Goal: Information Seeking & Learning: Learn about a topic

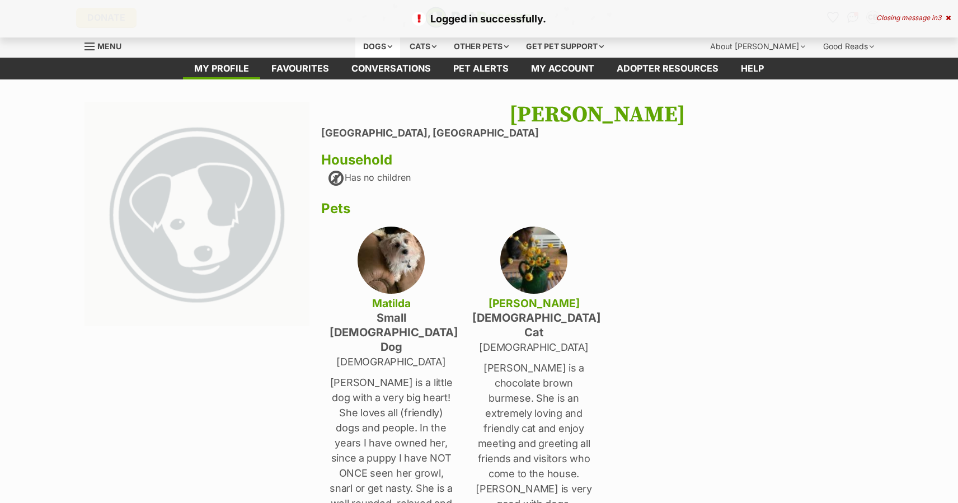
click at [384, 47] on div "Dogs" at bounding box center [377, 46] width 45 height 22
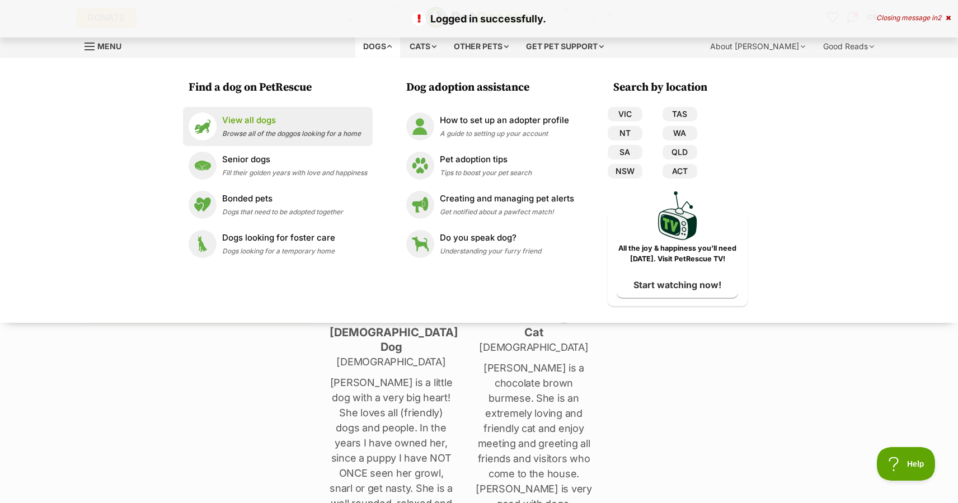
click at [238, 124] on p "View all dogs" at bounding box center [291, 120] width 139 height 13
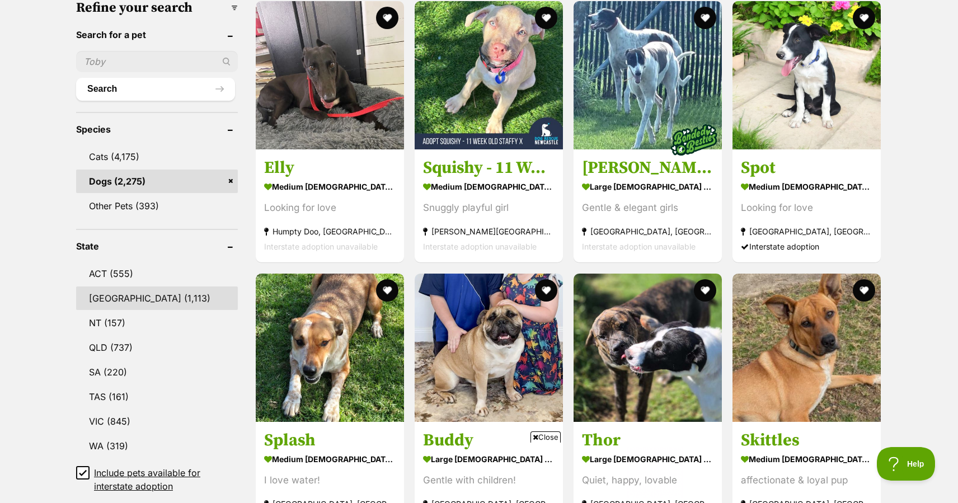
click at [135, 296] on link "NSW (1,113)" at bounding box center [157, 297] width 162 height 23
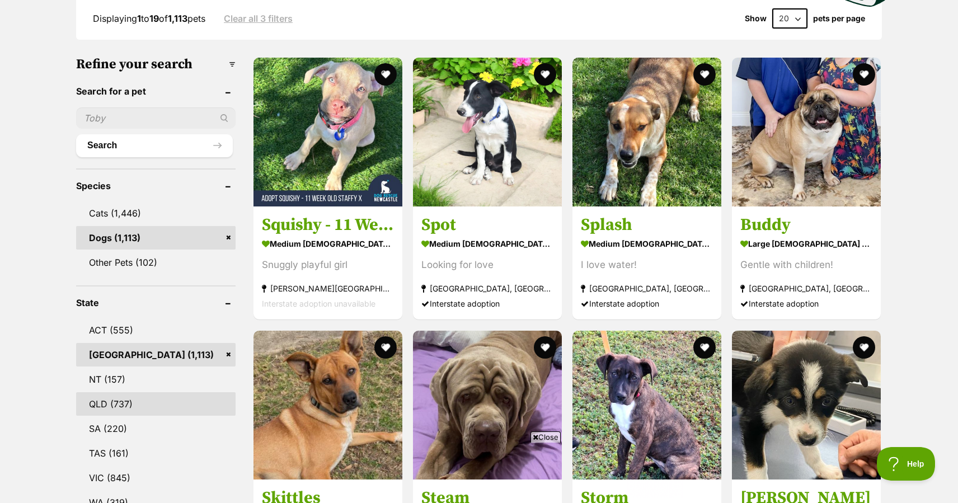
click at [116, 399] on link "QLD (737)" at bounding box center [155, 403] width 159 height 23
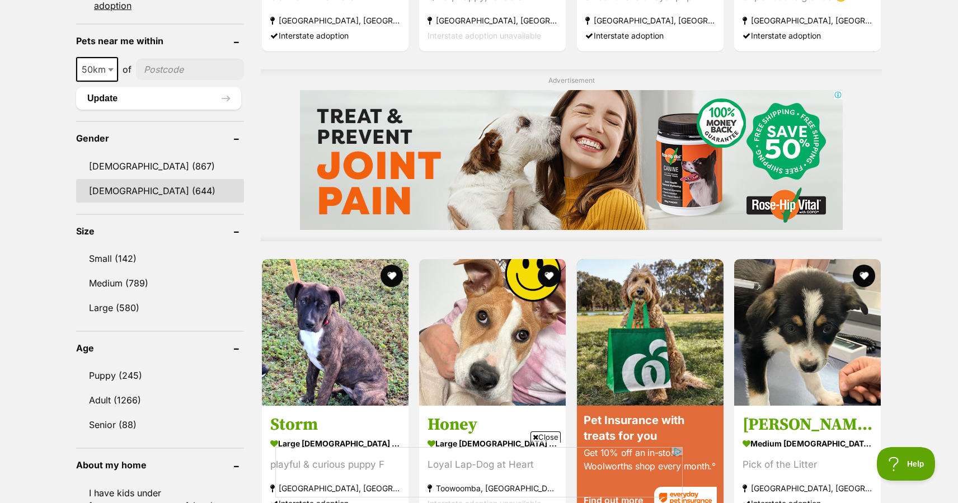
click at [110, 192] on link "Female (644)" at bounding box center [160, 190] width 168 height 23
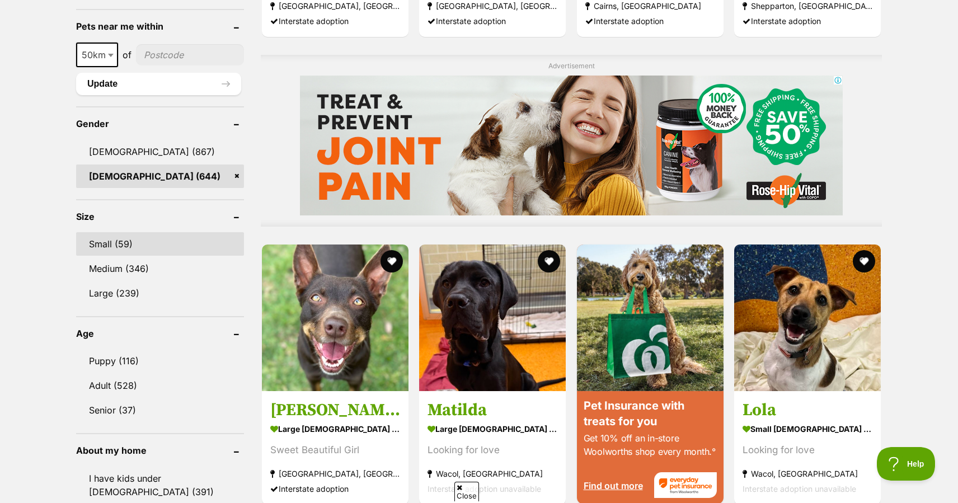
click at [111, 244] on link "Small (59)" at bounding box center [160, 243] width 168 height 23
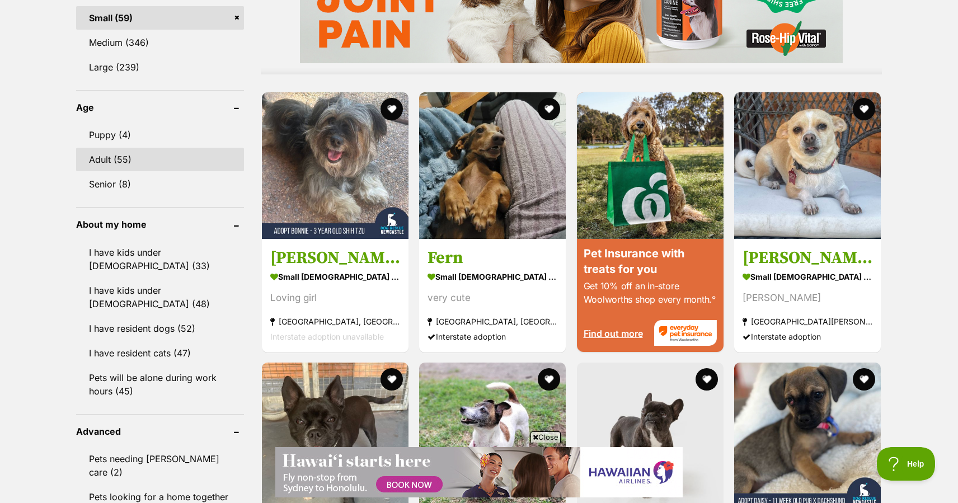
click at [110, 158] on link "Adult (55)" at bounding box center [160, 159] width 168 height 23
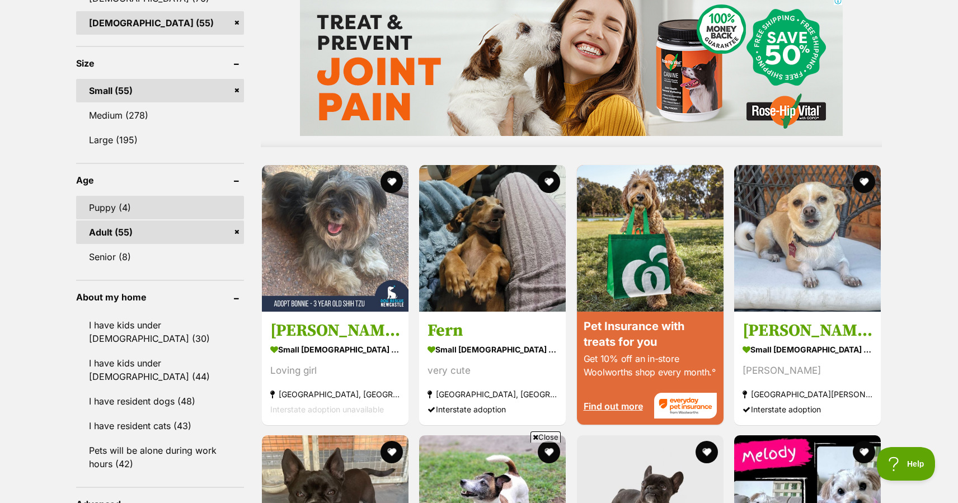
click at [111, 205] on link "Puppy (4)" at bounding box center [160, 207] width 168 height 23
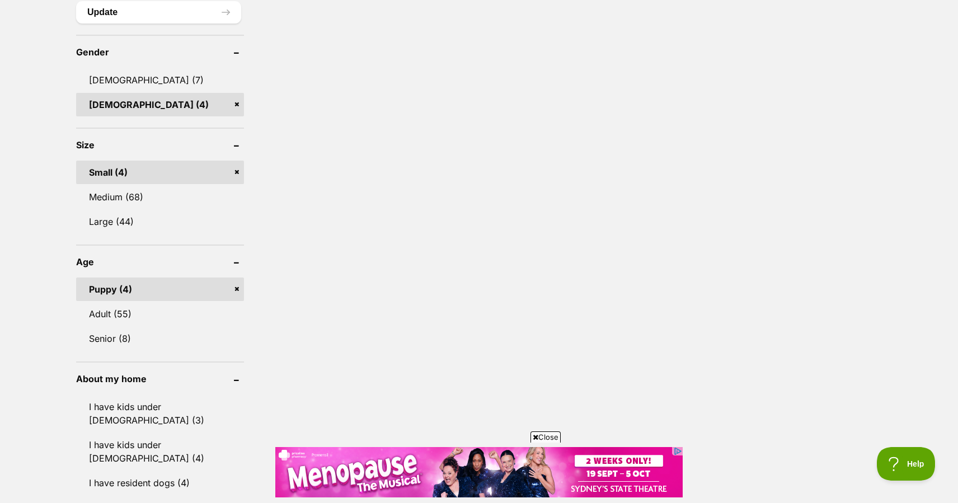
scroll to position [810, 0]
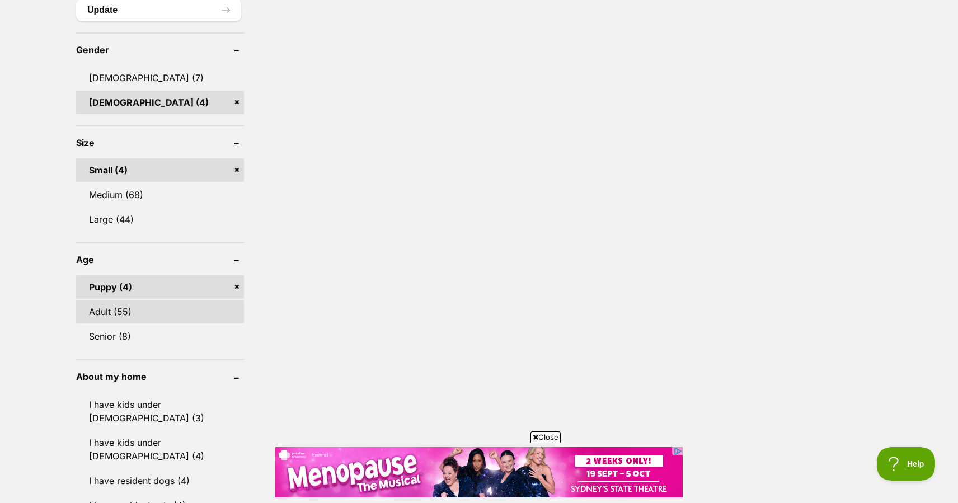
click at [125, 311] on link "Adult (55)" at bounding box center [160, 311] width 168 height 23
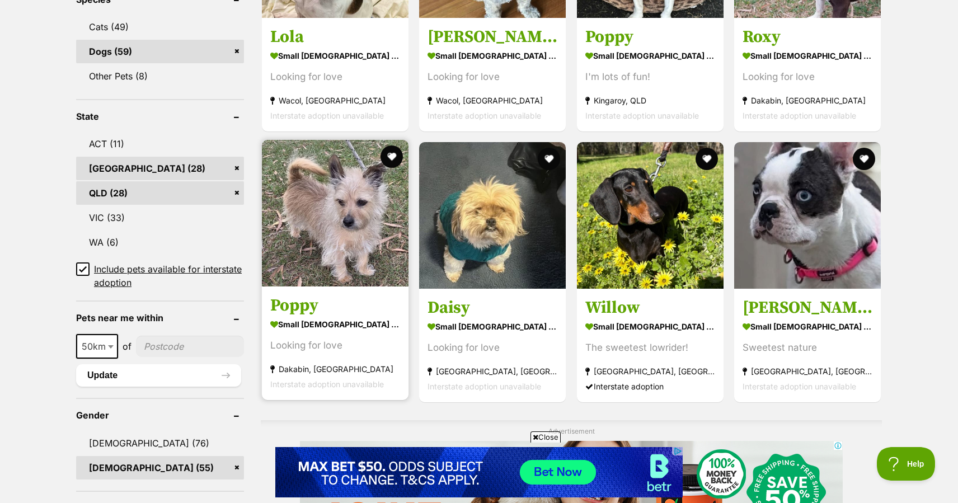
scroll to position [497, 0]
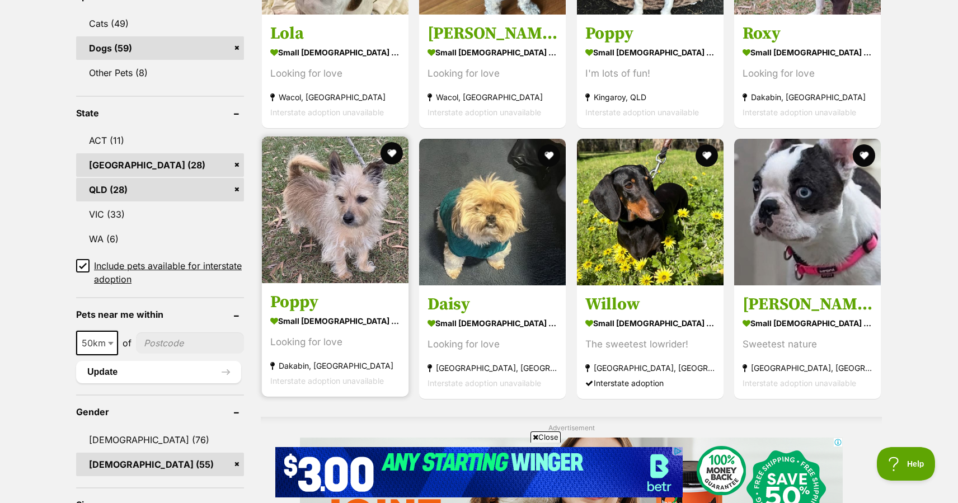
click at [346, 223] on img at bounding box center [335, 209] width 147 height 147
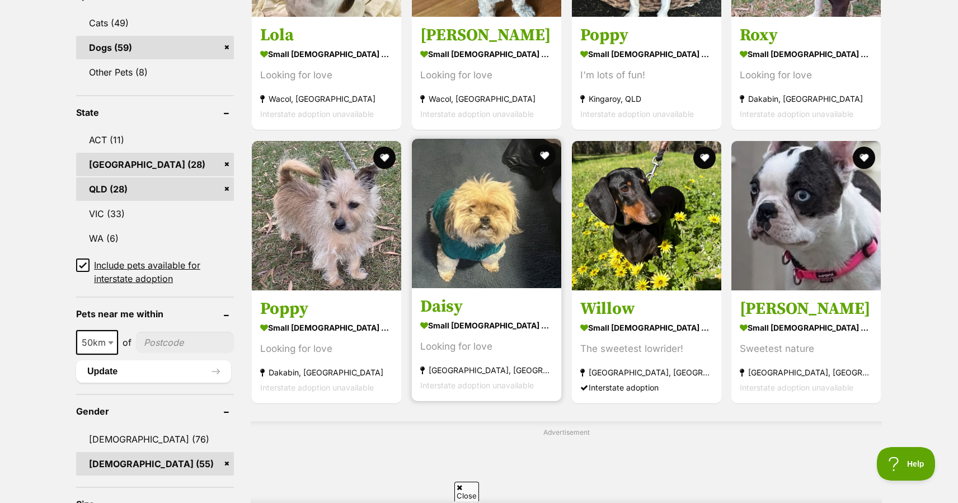
click at [495, 240] on img at bounding box center [486, 213] width 149 height 149
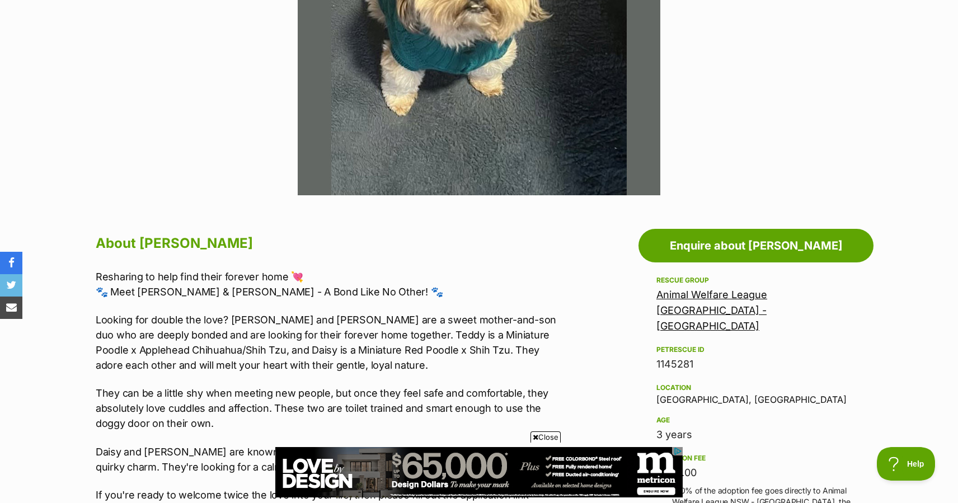
scroll to position [399, 0]
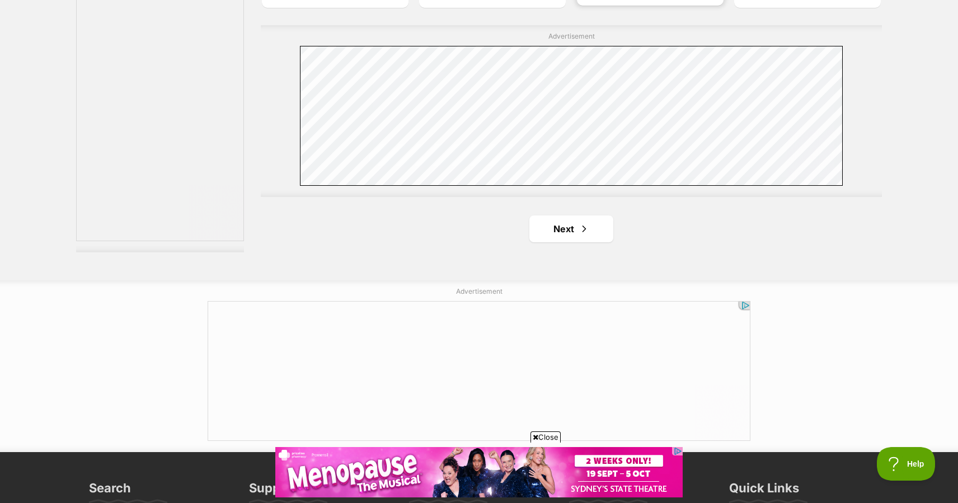
scroll to position [2016, 0]
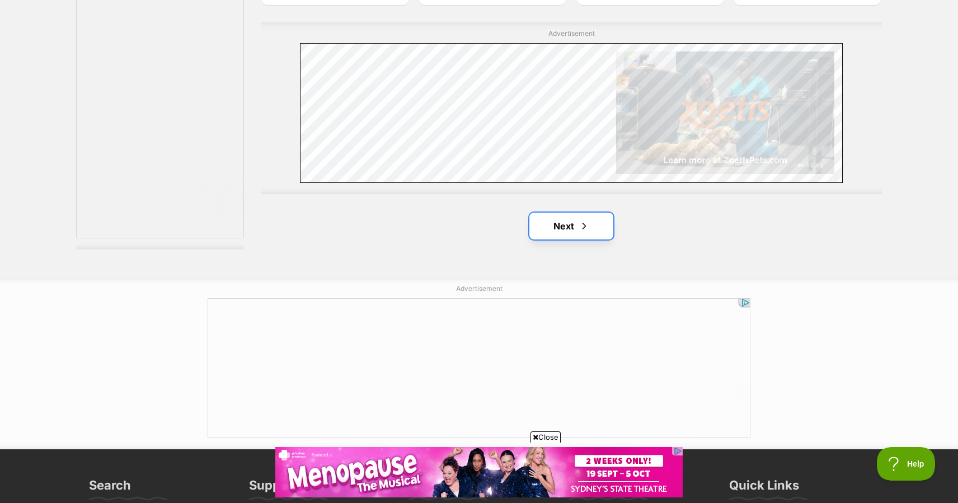
click at [570, 230] on link "Next" at bounding box center [571, 226] width 84 height 27
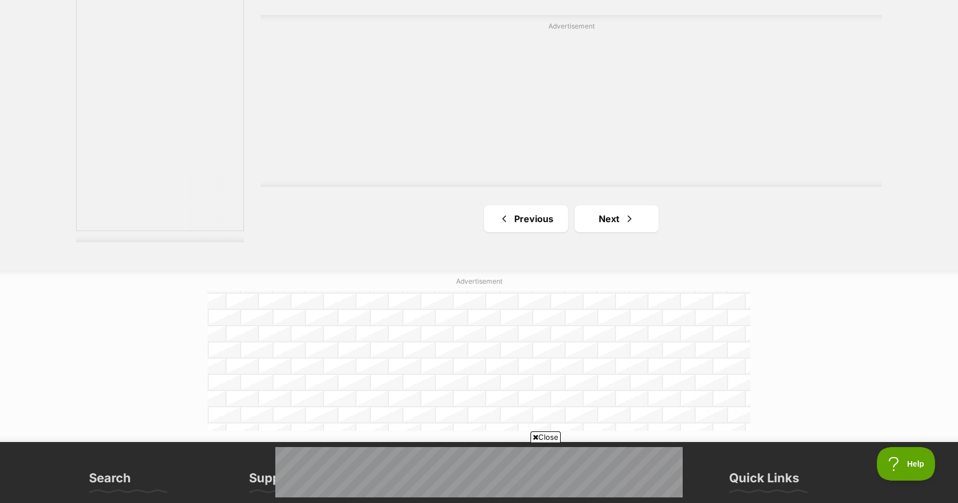
scroll to position [2027, 0]
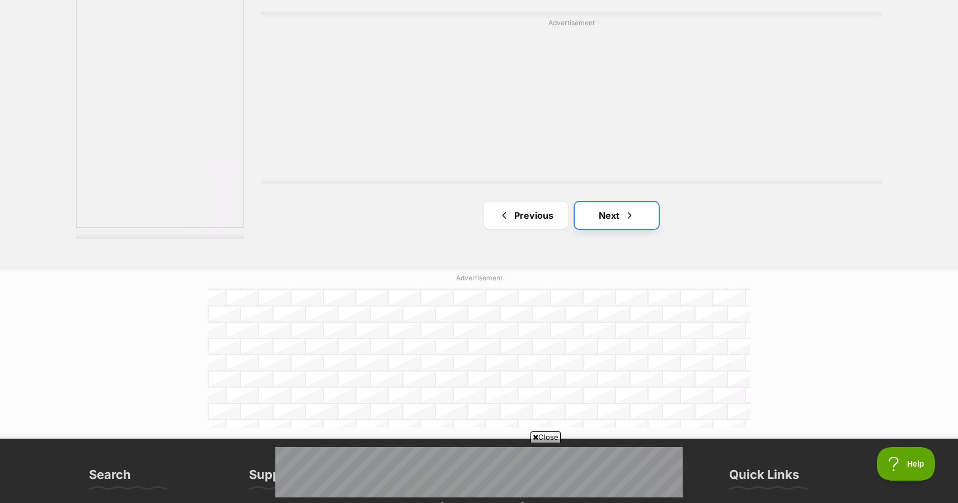
click at [612, 220] on link "Next" at bounding box center [616, 215] width 84 height 27
